Goal: Navigation & Orientation: Find specific page/section

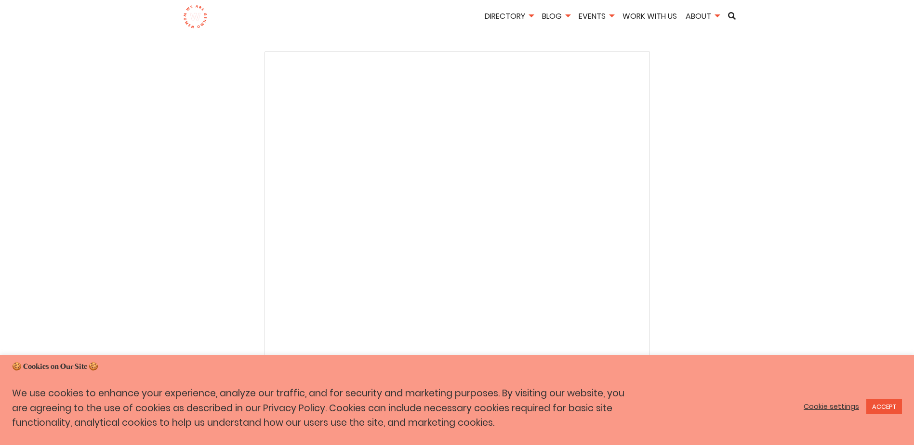
scroll to position [1817, 0]
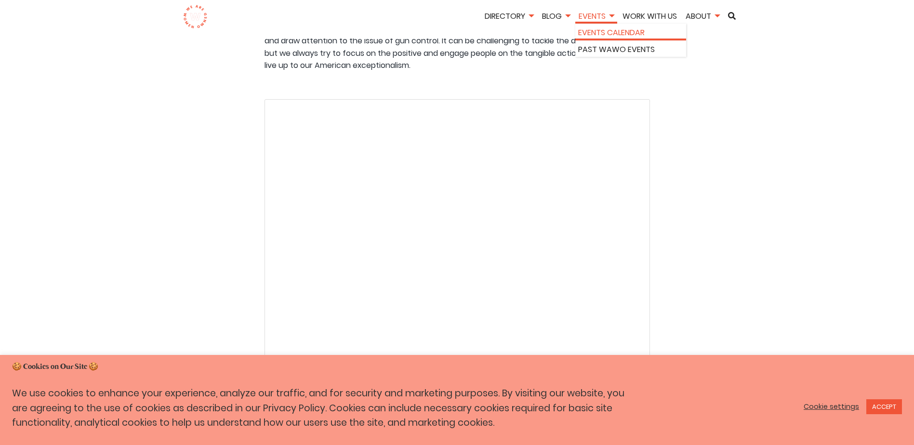
click at [589, 25] on li "Events Calendar" at bounding box center [630, 32] width 111 height 17
click at [593, 31] on link "Events Calendar" at bounding box center [630, 33] width 105 height 13
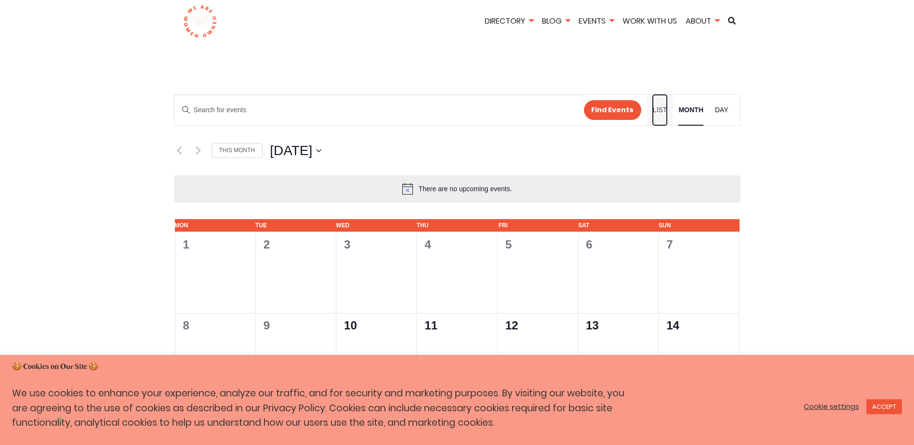
click at [659, 118] on link "List" at bounding box center [660, 110] width 14 height 30
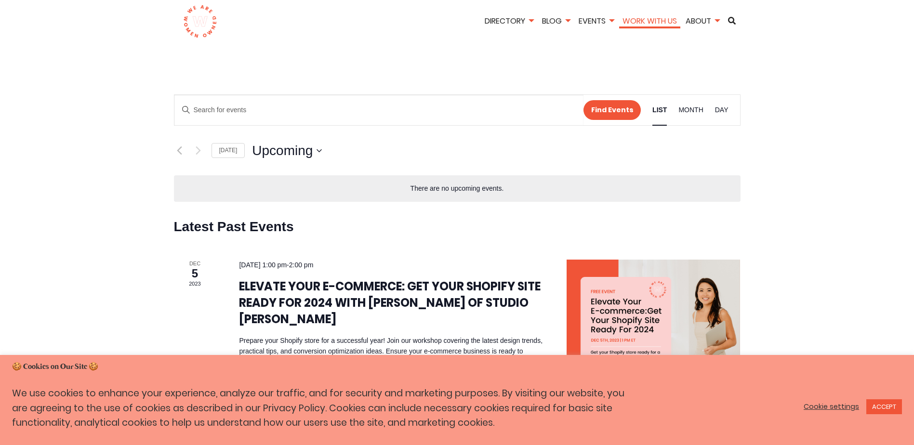
click at [666, 22] on link "Work With Us" at bounding box center [649, 20] width 61 height 11
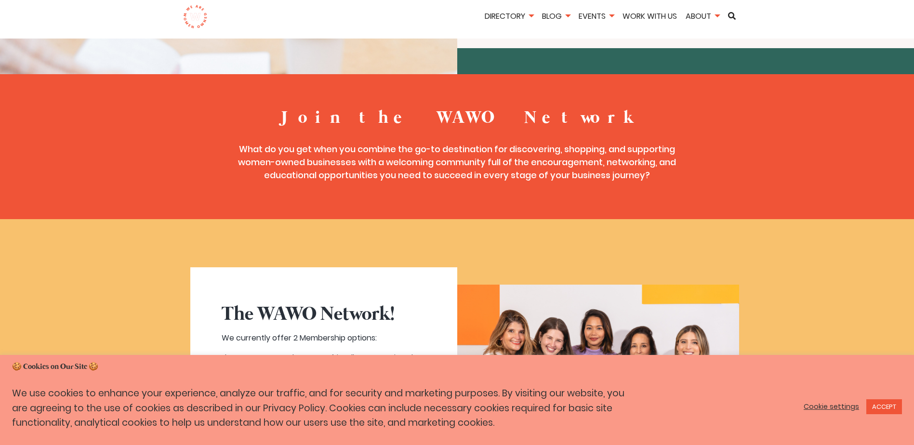
scroll to position [53, 0]
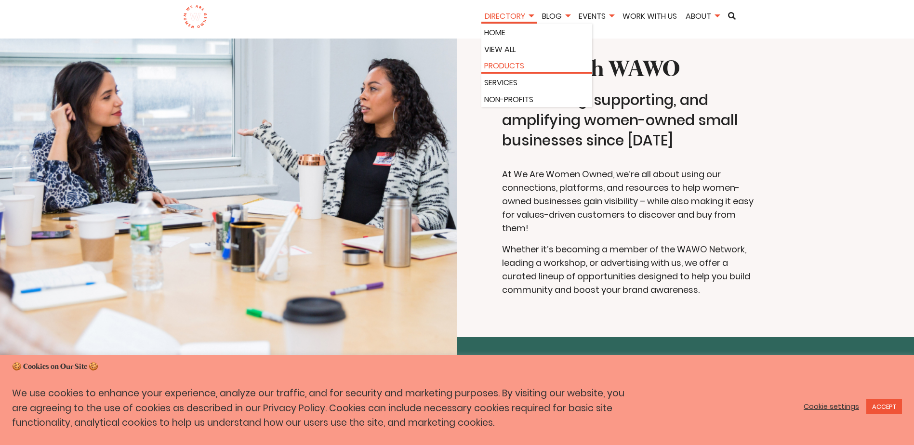
click at [505, 61] on link "Products" at bounding box center [536, 66] width 105 height 13
